Goal: Information Seeking & Learning: Understand process/instructions

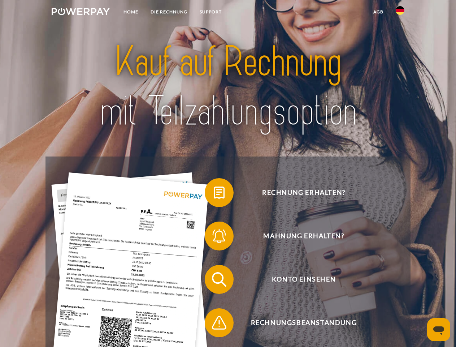
click at [81, 13] on img at bounding box center [81, 11] width 58 height 7
click at [400, 13] on img at bounding box center [400, 10] width 9 height 9
click at [378, 12] on link "agb" at bounding box center [378, 11] width 22 height 13
click at [214, 194] on span at bounding box center [208, 192] width 36 height 36
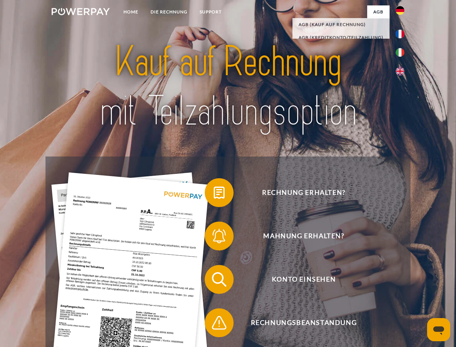
click at [214, 237] on span at bounding box center [208, 236] width 36 height 36
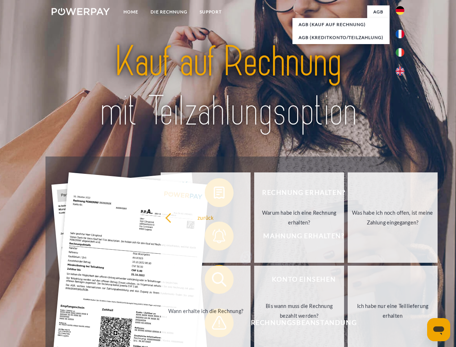
click at [254, 281] on link "Bis wann muss die Rechnung bezahlt werden?" at bounding box center [299, 311] width 90 height 90
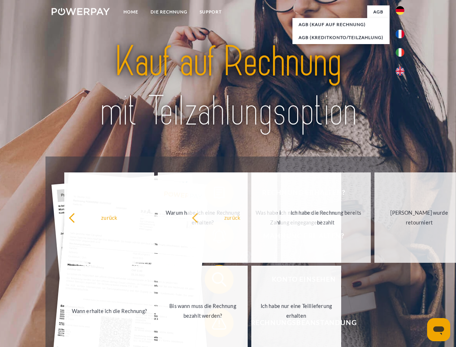
click at [214, 324] on span at bounding box center [208, 323] width 36 height 36
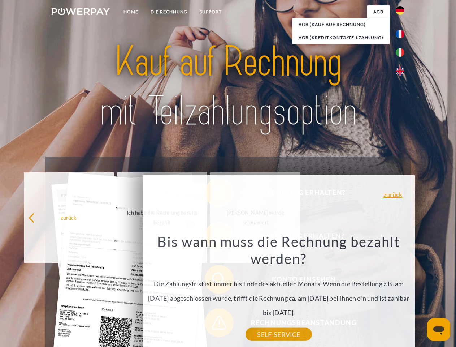
click at [439, 329] on icon "Messaging-Fenster öffnen" at bounding box center [438, 330] width 11 height 9
